Goal: Information Seeking & Learning: Find specific page/section

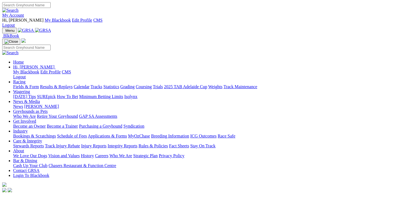
click at [25, 79] on link "Racing" at bounding box center [19, 81] width 12 height 5
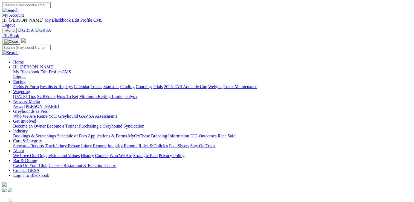
click at [25, 79] on link "Racing" at bounding box center [19, 81] width 12 height 5
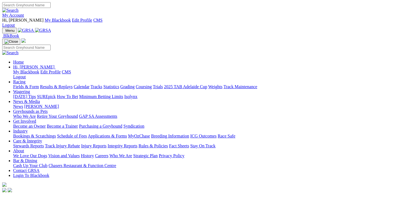
click at [89, 84] on link "Calendar" at bounding box center [82, 86] width 16 height 5
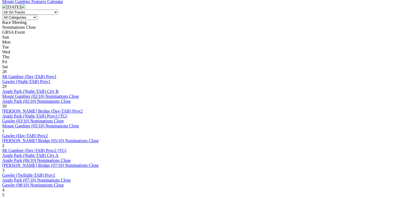
scroll to position [246, 0]
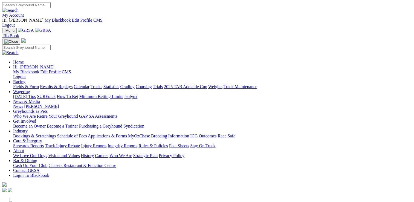
click at [42, 138] on link "Care & Integrity" at bounding box center [27, 140] width 29 height 5
click at [44, 143] on link "Stewards Reports" at bounding box center [28, 145] width 31 height 5
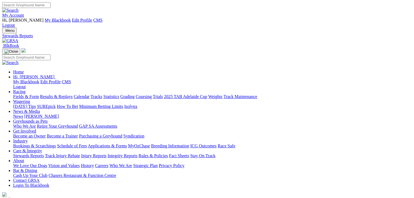
click at [23, 94] on link "Fields & Form" at bounding box center [26, 96] width 26 height 5
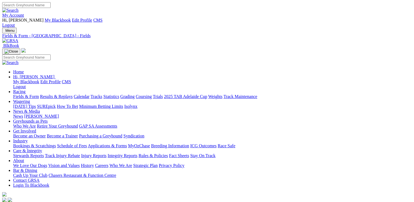
click at [42, 148] on link "Care & Integrity" at bounding box center [27, 150] width 29 height 5
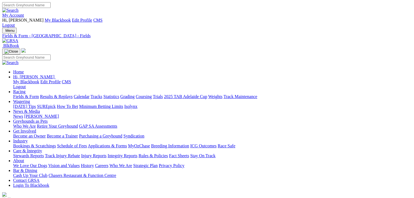
click at [42, 148] on link "Care & Integrity" at bounding box center [27, 150] width 29 height 5
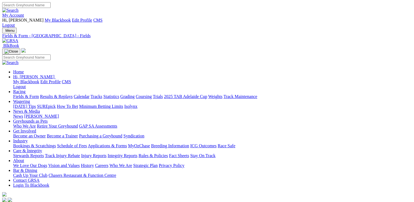
click at [44, 153] on link "Stewards Reports" at bounding box center [28, 155] width 31 height 5
